Goal: Information Seeking & Learning: Learn about a topic

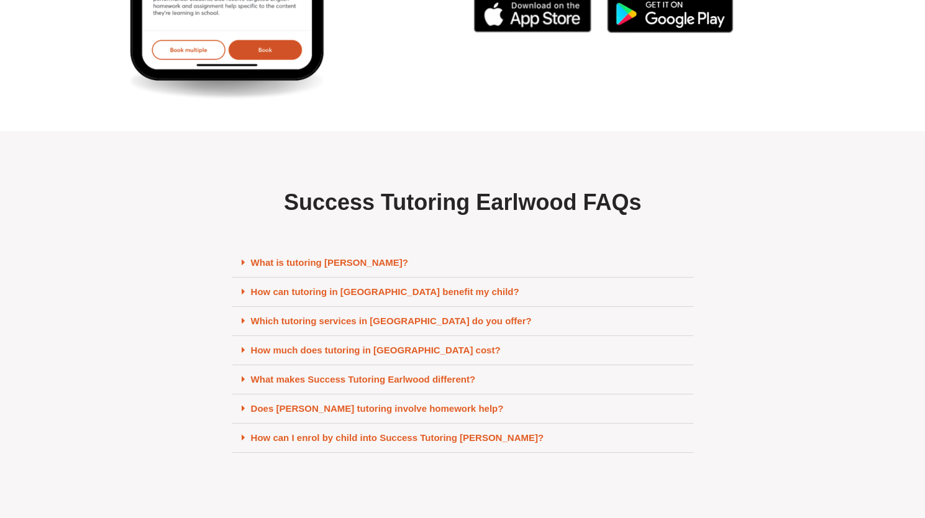
scroll to position [5177, 0]
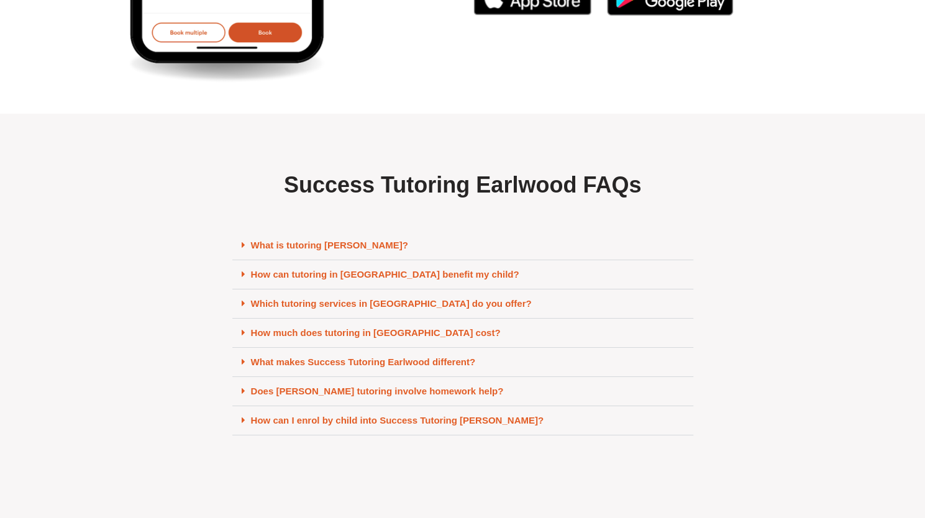
click at [337, 250] on link "What is tutoring Earlwood?" at bounding box center [329, 245] width 157 height 11
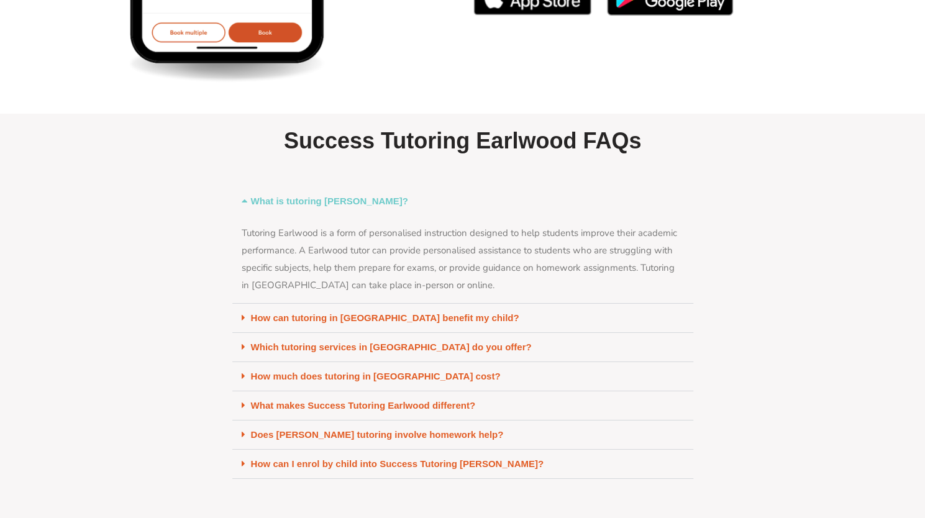
click at [327, 351] on link "Which tutoring services in Earlwood do you offer?" at bounding box center [391, 347] width 281 height 11
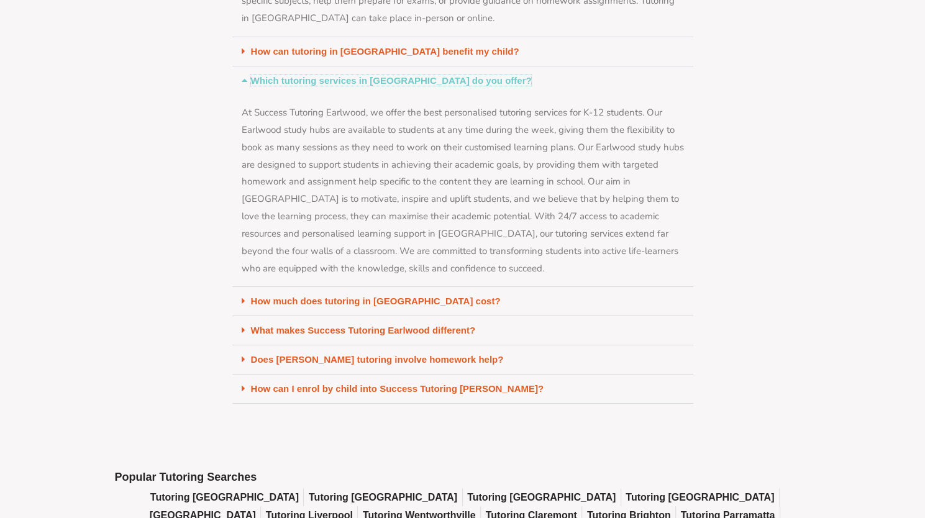
scroll to position [5437, 0]
click at [317, 304] on link "How much does tutoring in Earlwood cost?" at bounding box center [376, 301] width 250 height 11
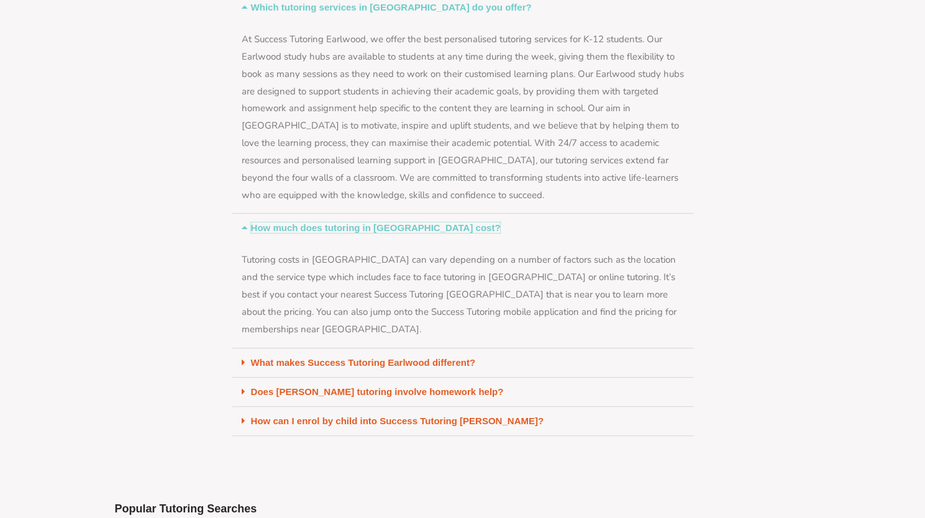
scroll to position [5514, 0]
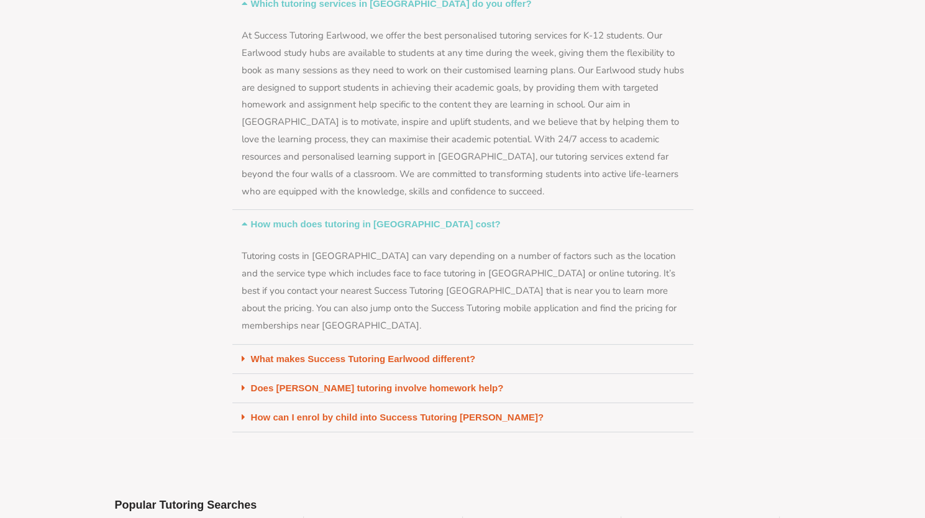
click at [268, 382] on link "Does Earlwood tutoring involve homework help?" at bounding box center [377, 387] width 253 height 11
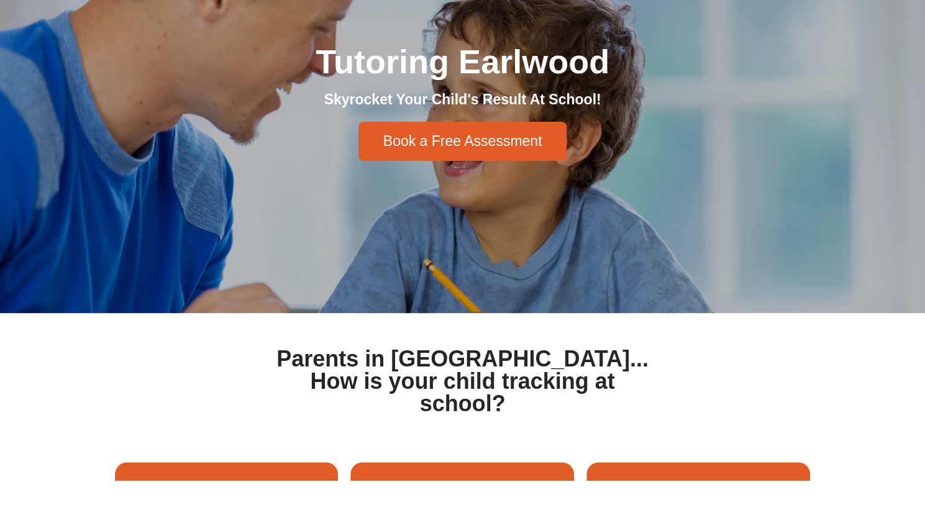
scroll to position [0, 0]
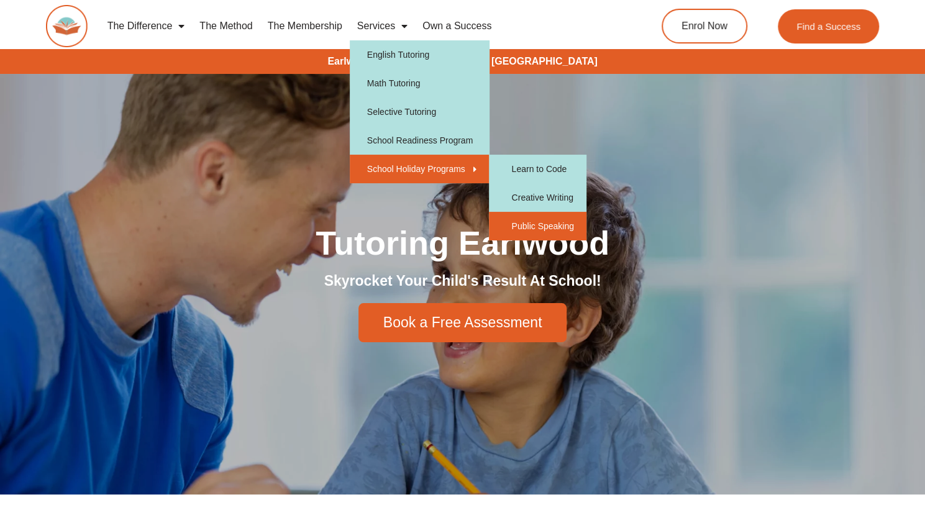
click at [529, 227] on link "Public Speaking" at bounding box center [537, 226] width 97 height 29
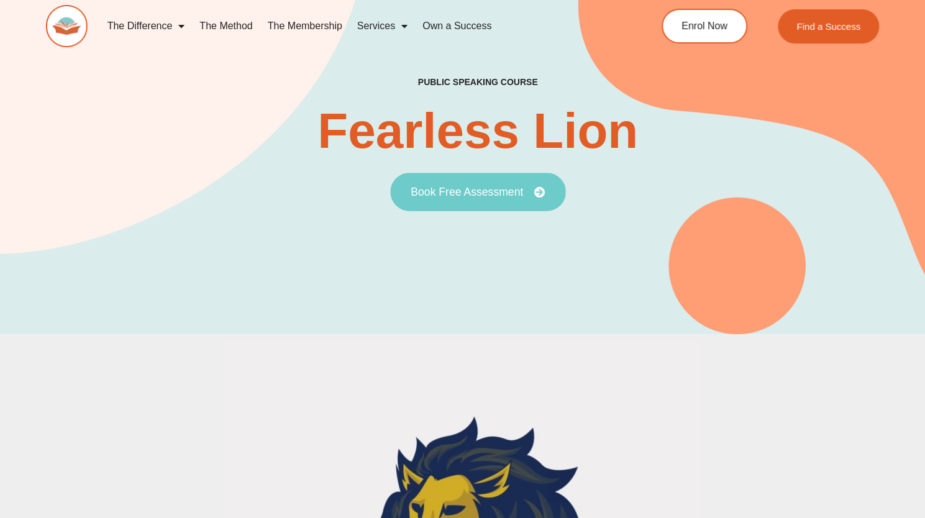
click at [539, 197] on link "Book Free Assessment" at bounding box center [477, 192] width 175 height 38
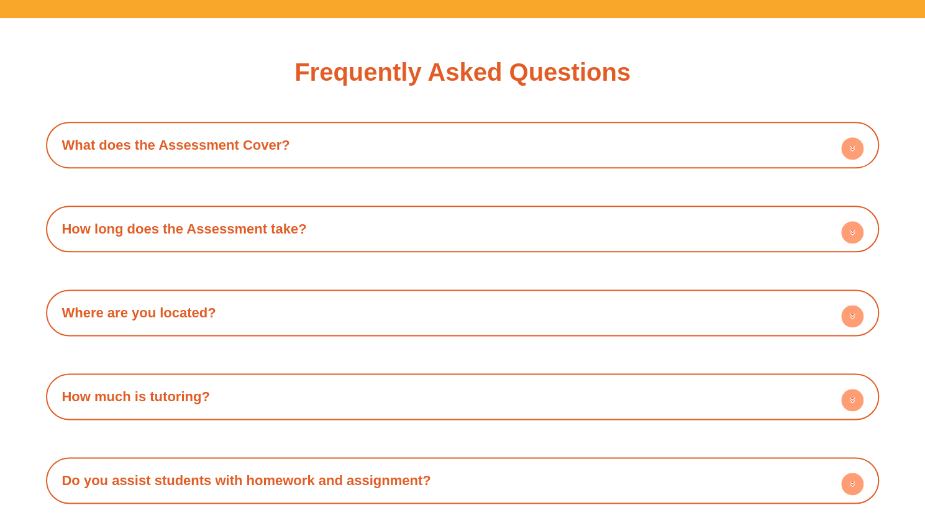
scroll to position [3595, 0]
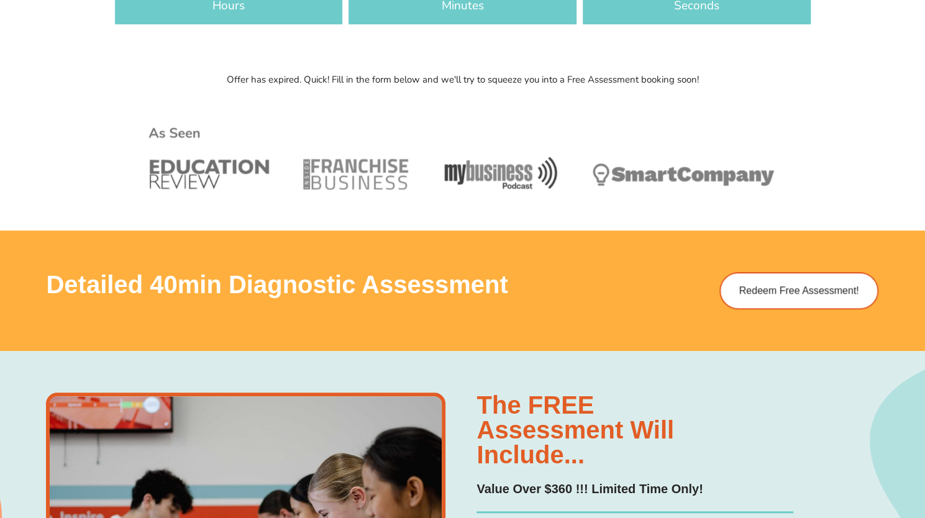
scroll to position [0, 0]
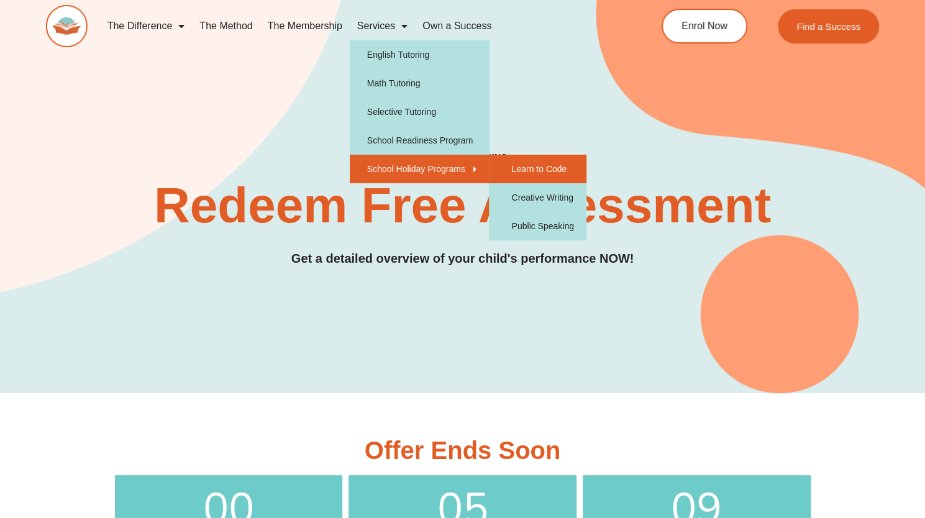
click at [533, 174] on link "Learn to Code" at bounding box center [537, 169] width 97 height 29
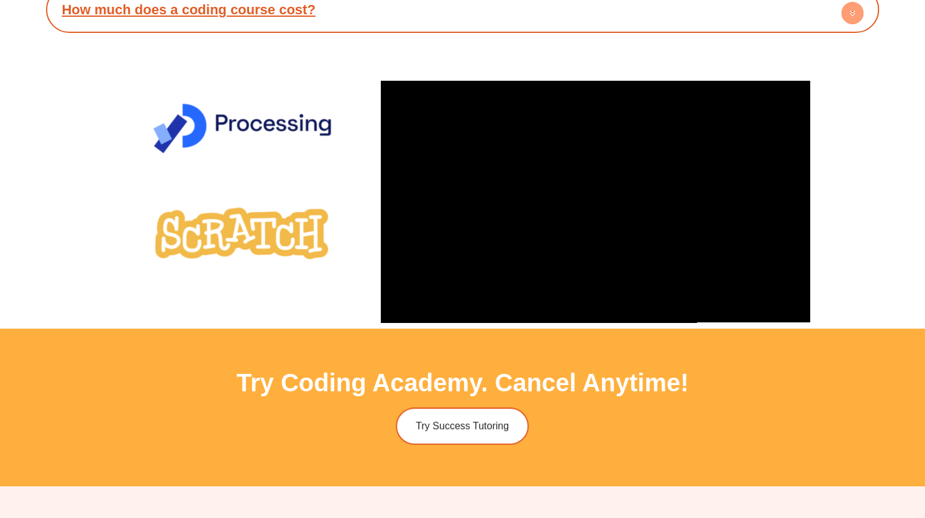
scroll to position [2531, 0]
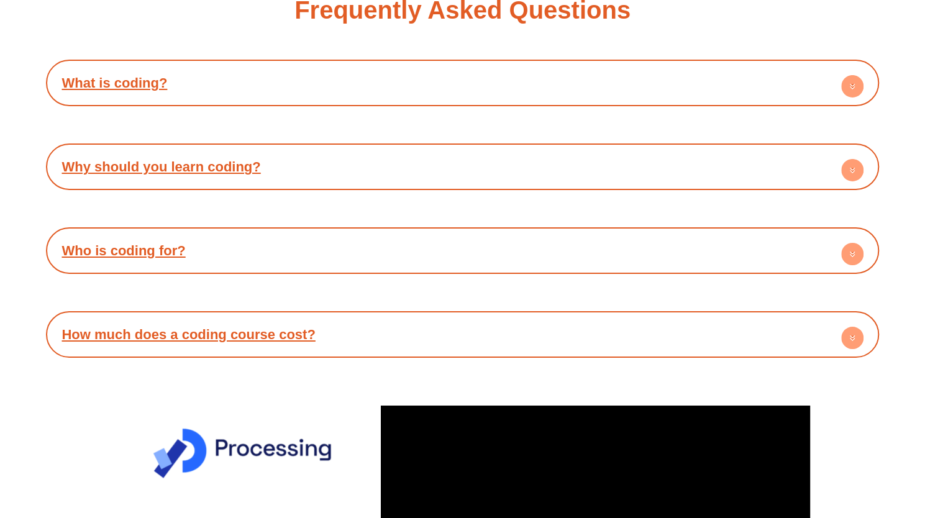
click at [856, 337] on circle at bounding box center [852, 338] width 22 height 22
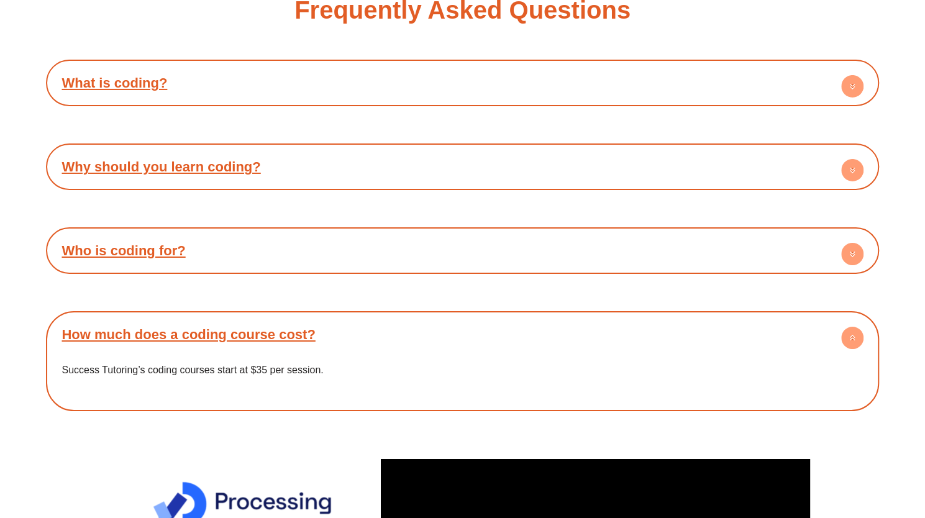
click at [856, 337] on circle at bounding box center [852, 338] width 22 height 22
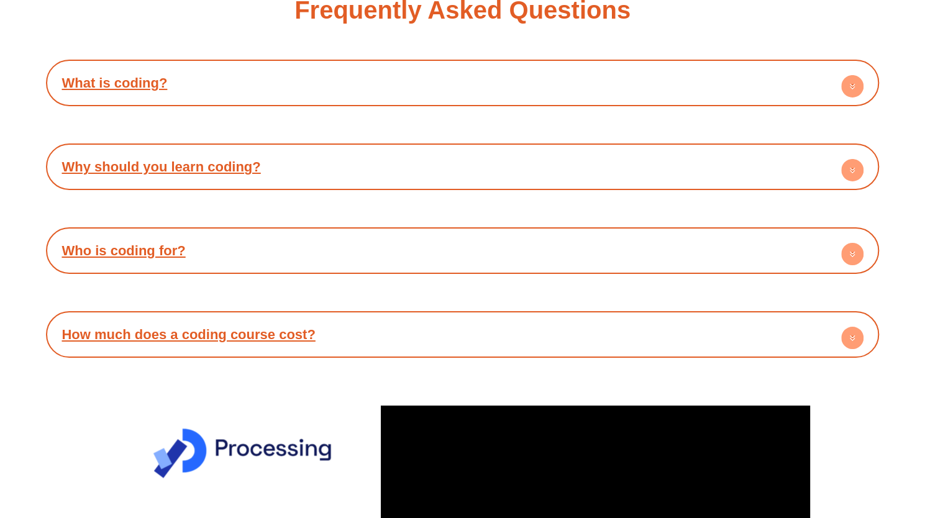
click at [853, 250] on circle at bounding box center [852, 254] width 22 height 22
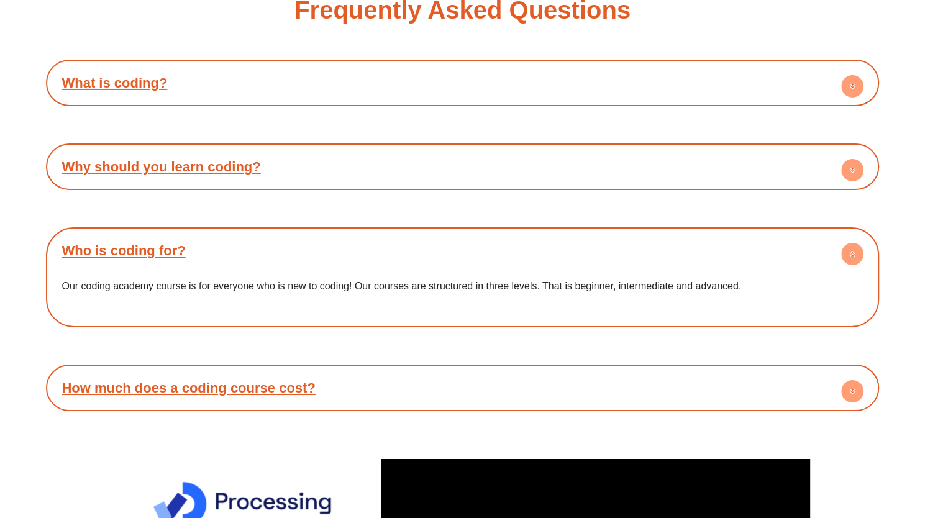
click at [853, 250] on circle at bounding box center [852, 254] width 22 height 22
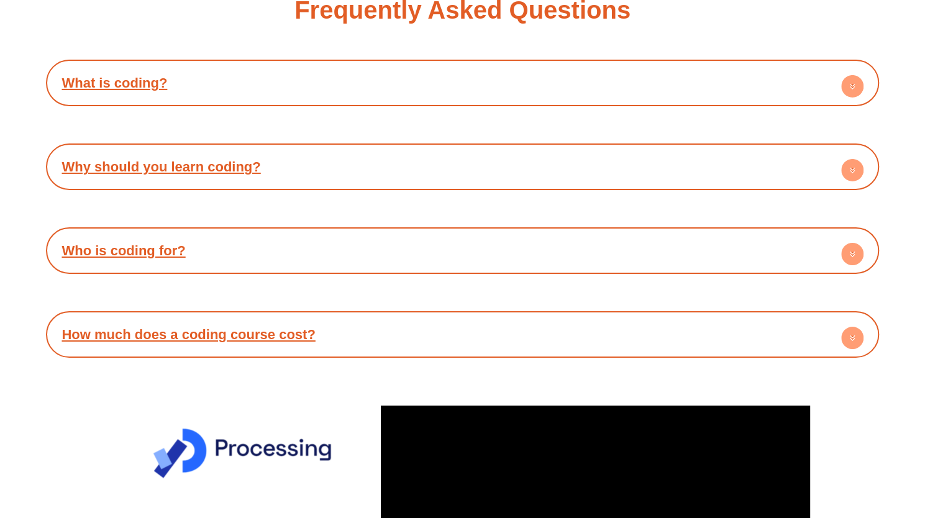
click at [853, 163] on circle at bounding box center [852, 170] width 22 height 22
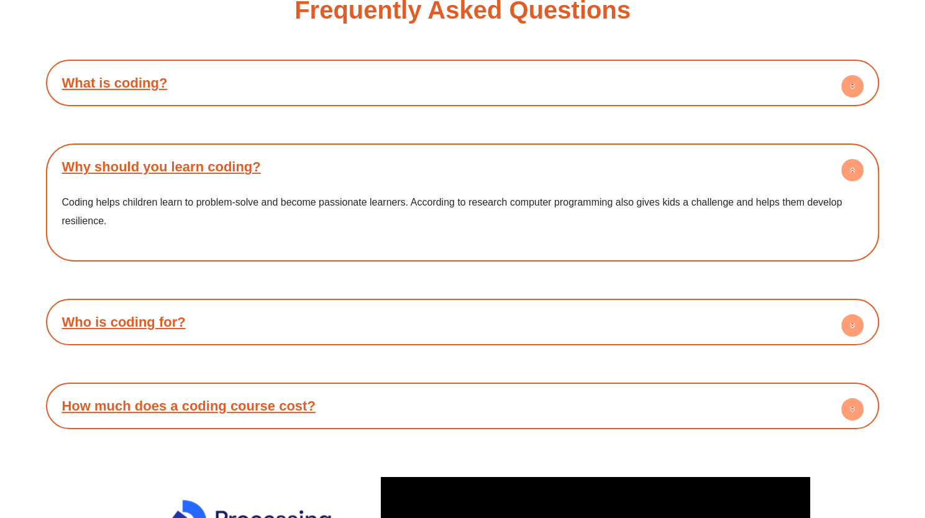
click at [853, 163] on circle at bounding box center [852, 170] width 22 height 22
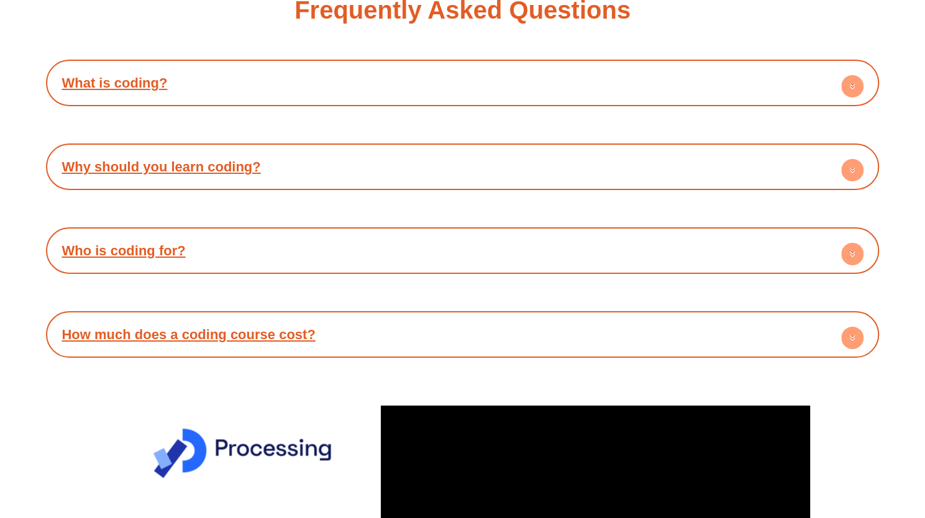
click at [851, 86] on icon at bounding box center [851, 85] width 4 height 2
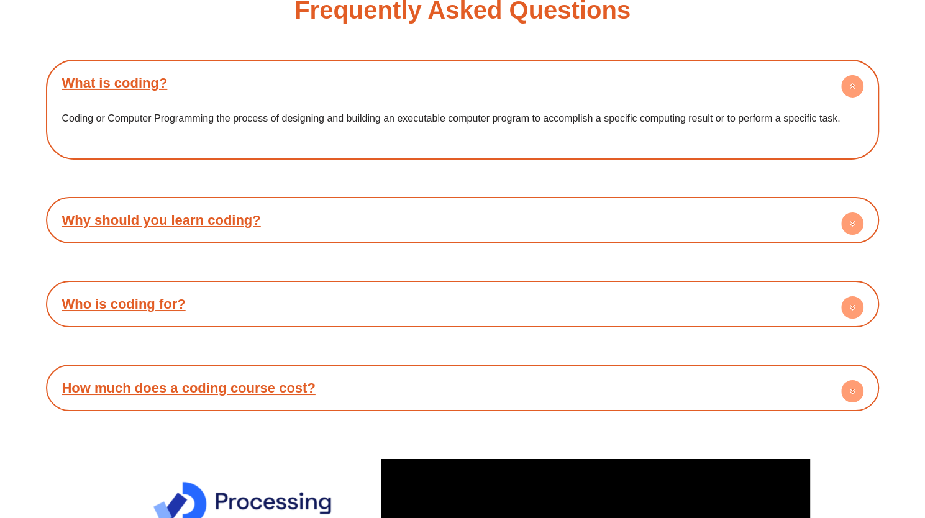
click at [851, 86] on icon at bounding box center [851, 87] width 4 height 2
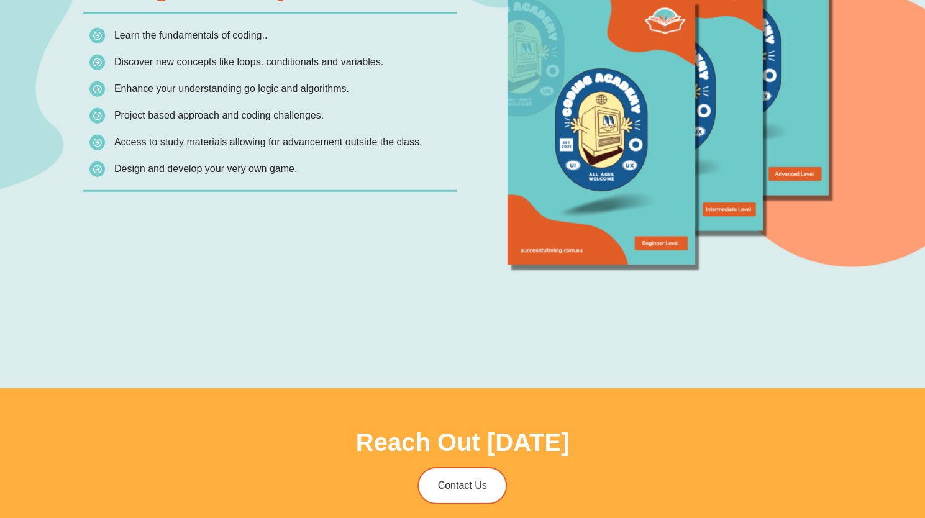
scroll to position [0, 0]
